Goal: Navigation & Orientation: Find specific page/section

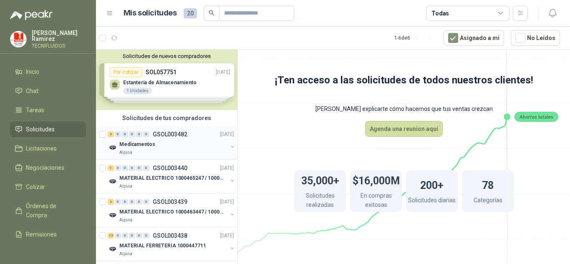
click at [158, 142] on div "Medicamentos" at bounding box center [173, 144] width 108 height 10
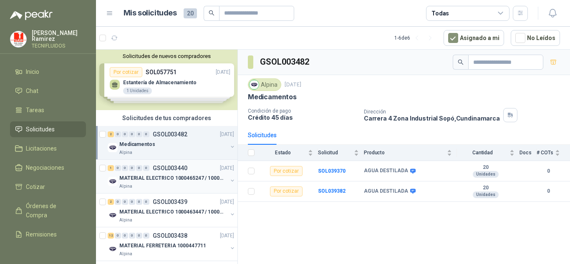
click at [154, 180] on p "MATERIAL ELECTRICO 1000465247 / 1000466995" at bounding box center [171, 178] width 104 height 8
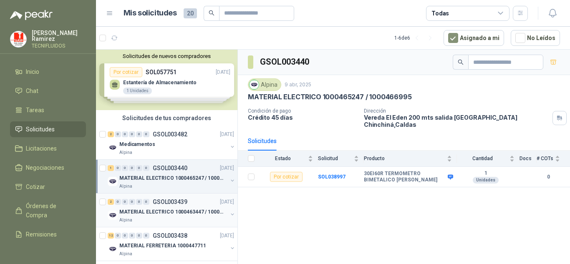
click at [145, 221] on div "Alpina" at bounding box center [173, 220] width 108 height 7
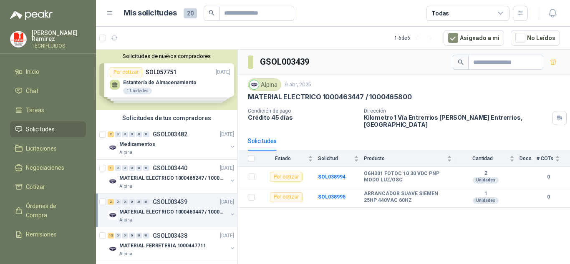
click at [202, 88] on div "Solicitudes de nuevos compradores Por cotizar SOL057751 [DATE] Estantería de Al…" at bounding box center [167, 80] width 142 height 61
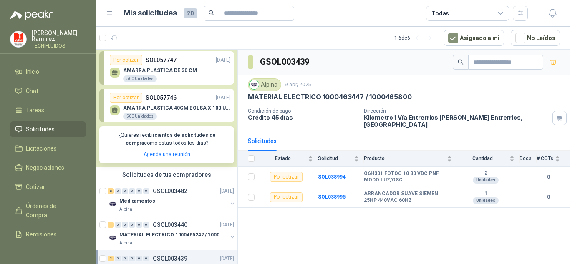
scroll to position [125, 0]
